Goal: Communication & Community: Participate in discussion

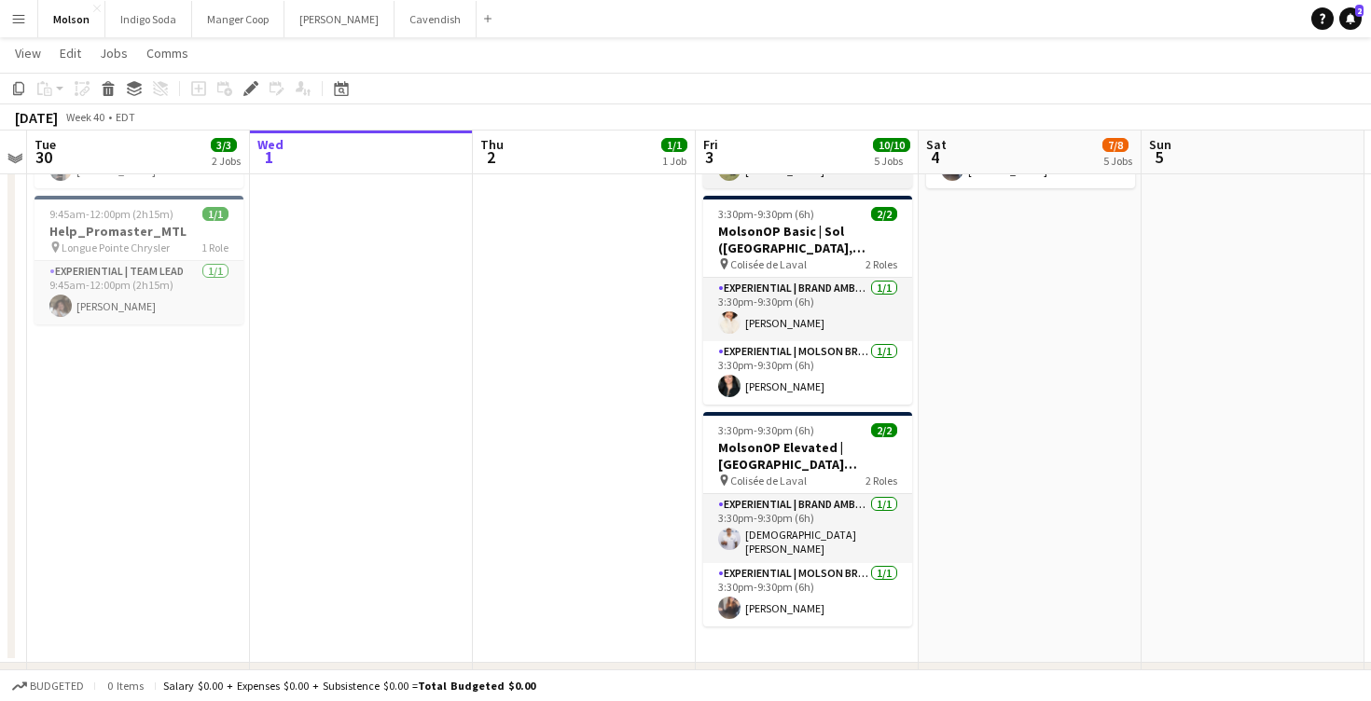
scroll to position [322, 0]
click at [3, 18] on button "Menu" at bounding box center [18, 18] width 37 height 37
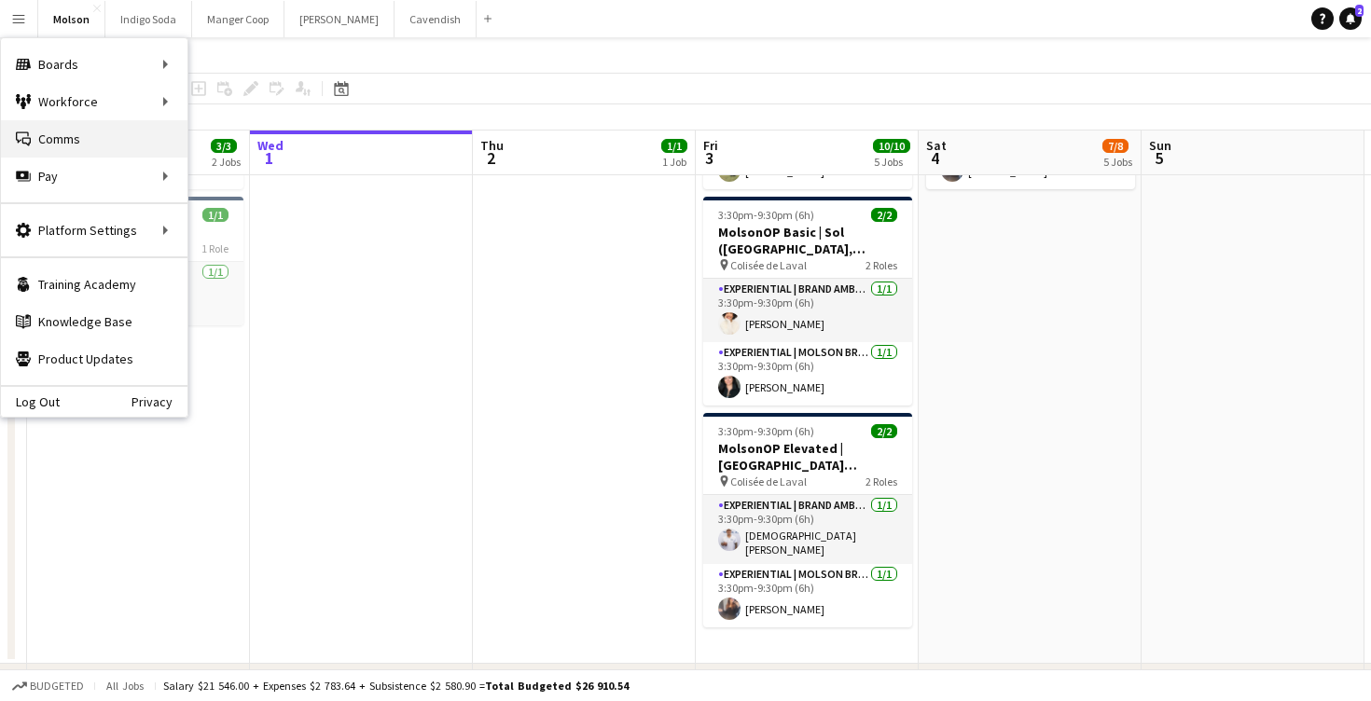
click at [61, 141] on link "Comms Comms" at bounding box center [94, 138] width 187 height 37
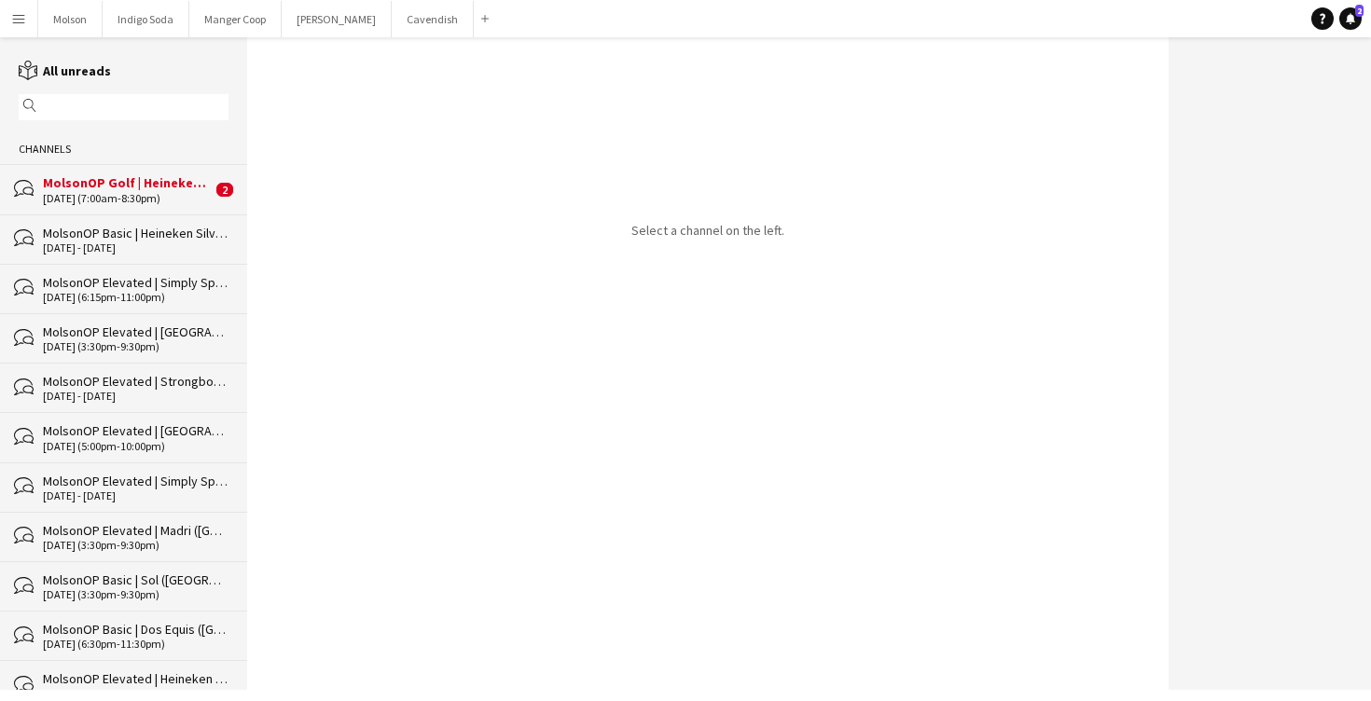
click at [118, 210] on div "bubbles MolsonOP Golf | Heineken Silver (Bécancour, [GEOGRAPHIC_DATA]) [DATE] (…" at bounding box center [123, 188] width 247 height 49
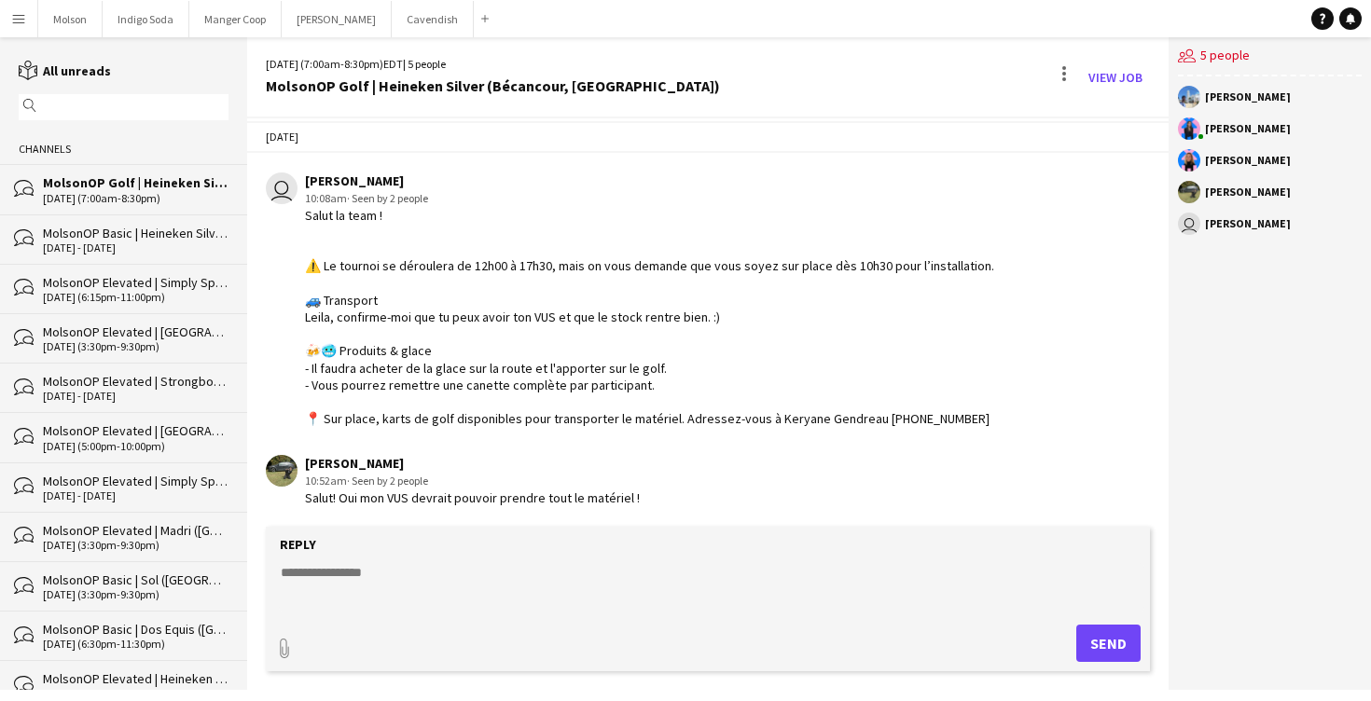
scroll to position [146, 0]
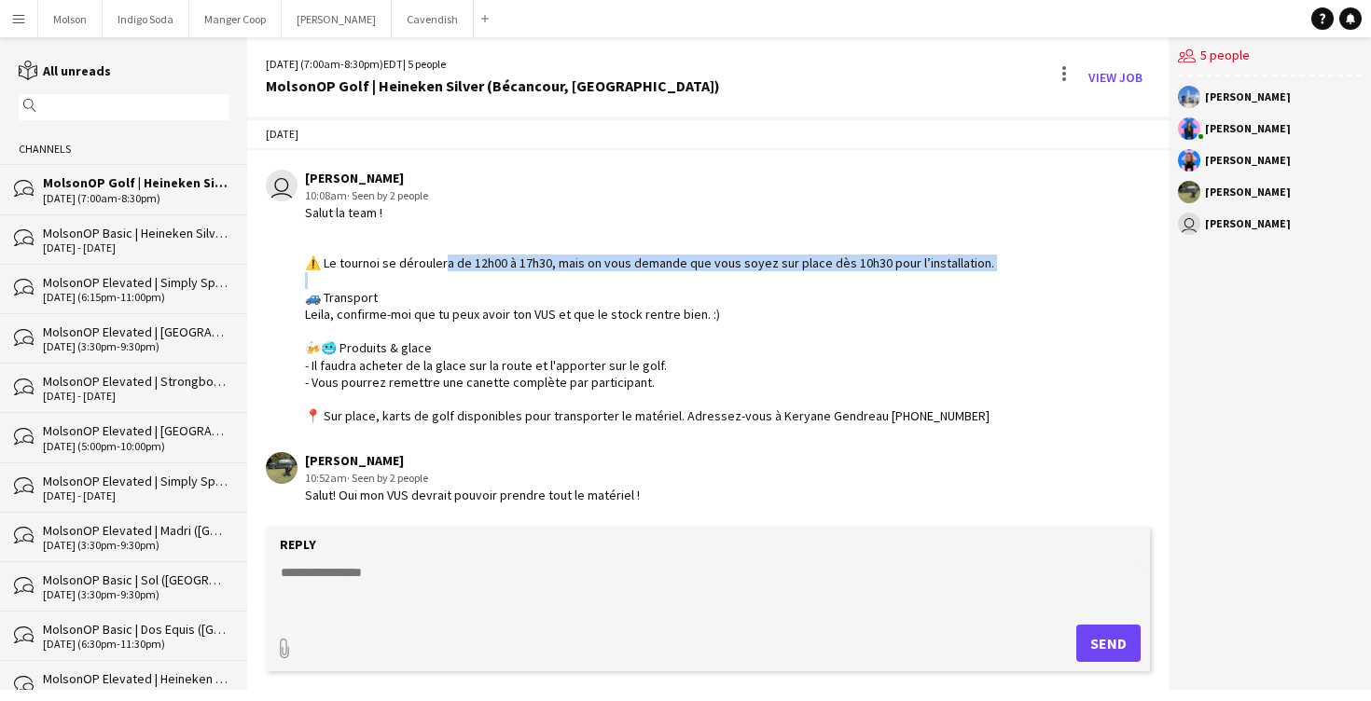
drag, startPoint x: 433, startPoint y: 260, endPoint x: 433, endPoint y: 283, distance: 22.4
click at [433, 283] on div "Salut la team ! ⚠️ Le tournoi se déroulera de 12h00 à 17h30, mais on vous deman…" at bounding box center [649, 314] width 689 height 221
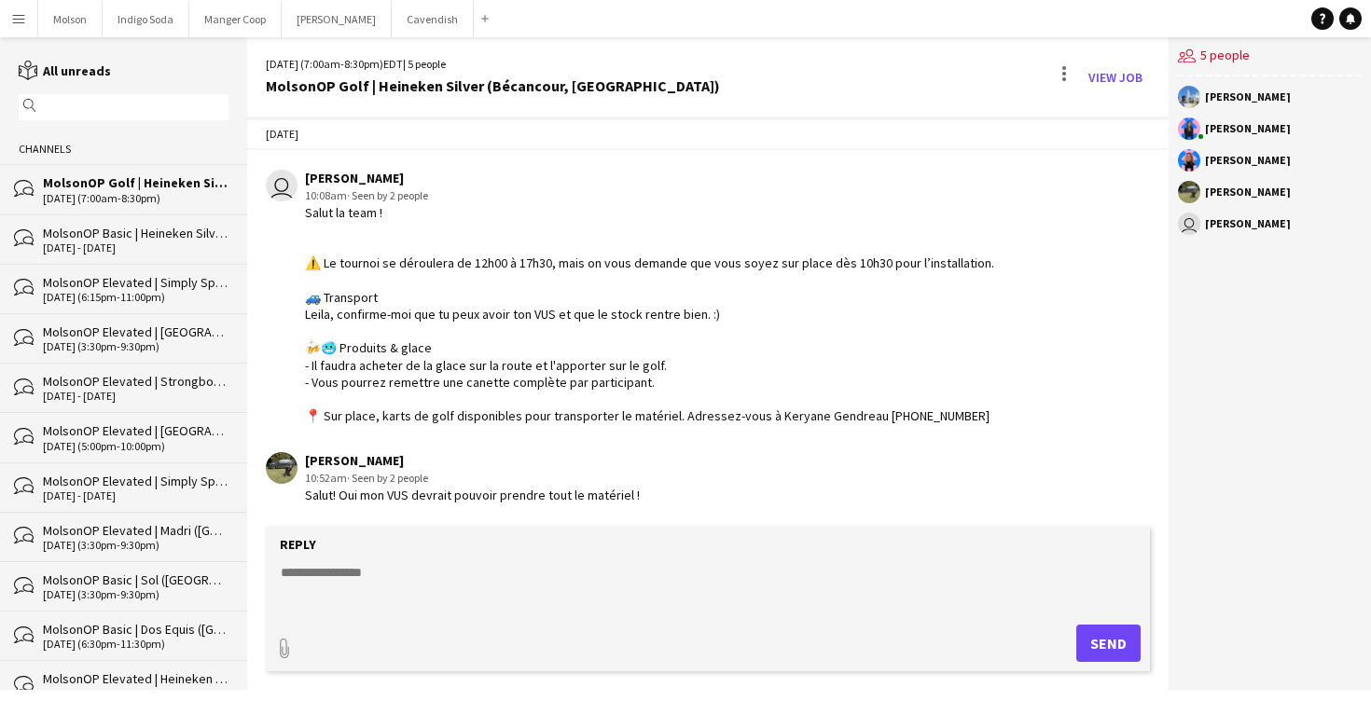
click at [476, 495] on div "Salut! Oui mon VUS devrait pouvoir prendre tout le matériel !" at bounding box center [472, 495] width 335 height 17
click at [476, 493] on div "Salut! Oui mon VUS devrait pouvoir prendre tout le matériel !" at bounding box center [472, 495] width 335 height 17
click at [671, 315] on div "Salut la team ! ⚠️ Le tournoi se déroulera de 12h00 à 17h30, mais on vous deman…" at bounding box center [649, 314] width 689 height 221
